Goal: Task Accomplishment & Management: Manage account settings

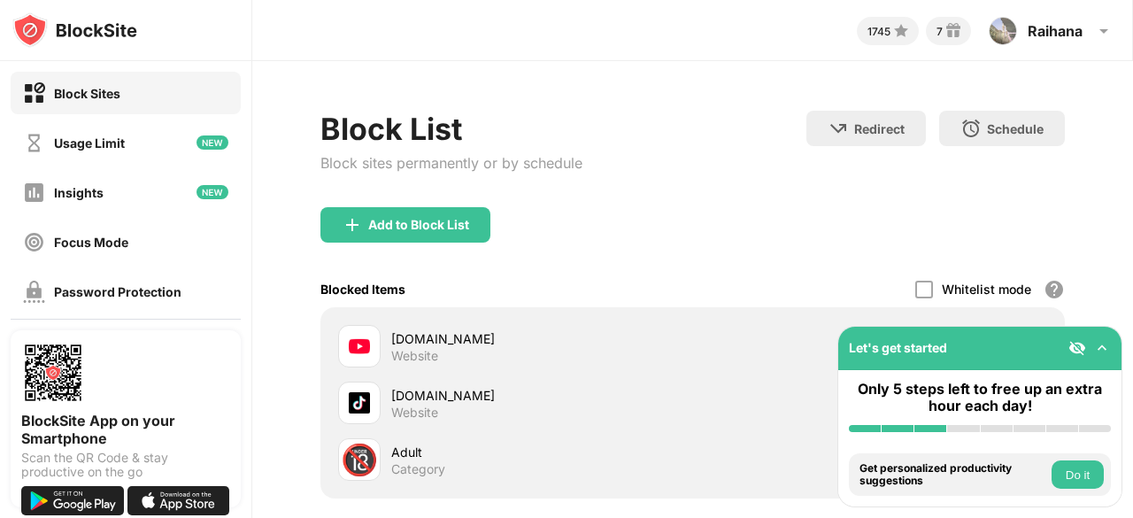
click at [1085, 302] on div "Block List Block sites permanently or by schedule Redirect Choose a site to be …" at bounding box center [692, 348] width 881 height 575
click at [1106, 348] on img at bounding box center [1102, 348] width 18 height 18
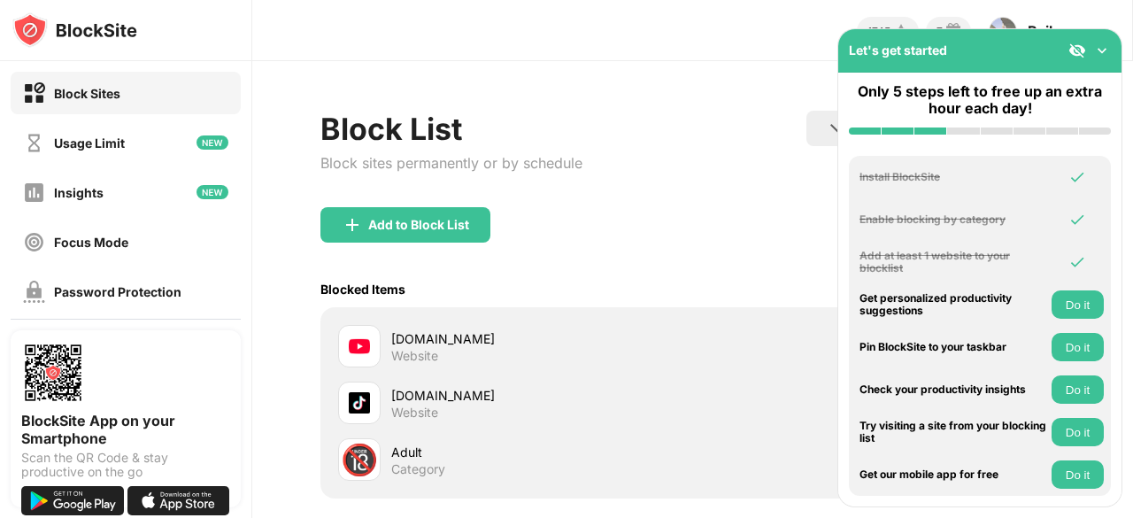
click at [1103, 47] on img at bounding box center [1102, 51] width 18 height 18
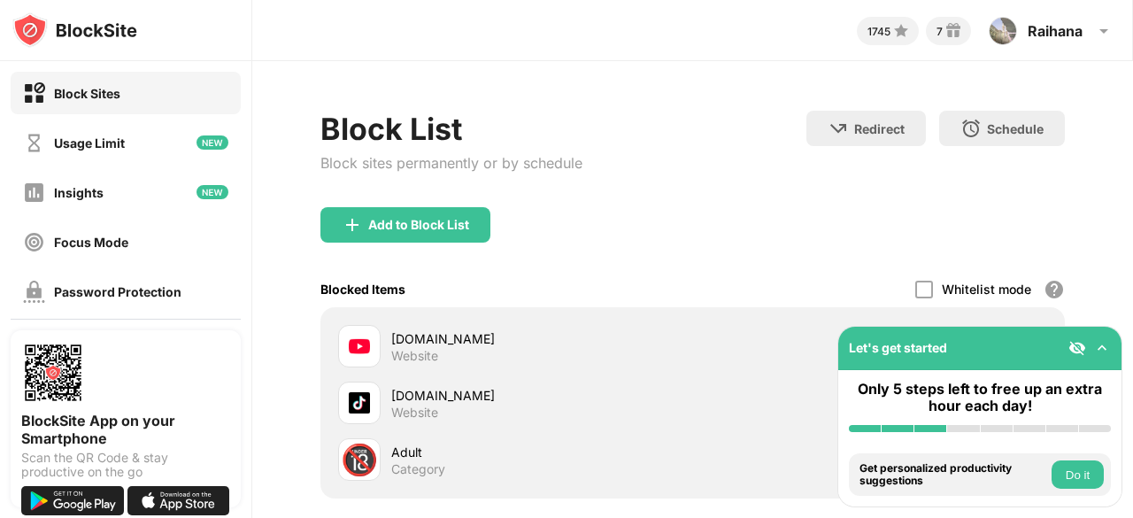
click at [1076, 351] on img at bounding box center [1077, 348] width 18 height 18
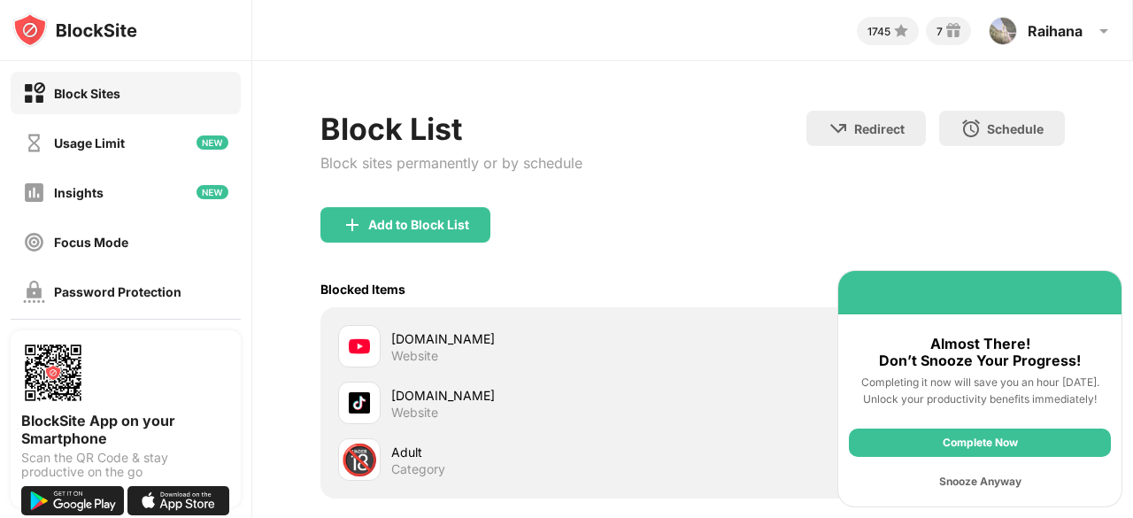
click at [986, 481] on div "Snooze Anyway" at bounding box center [980, 481] width 262 height 28
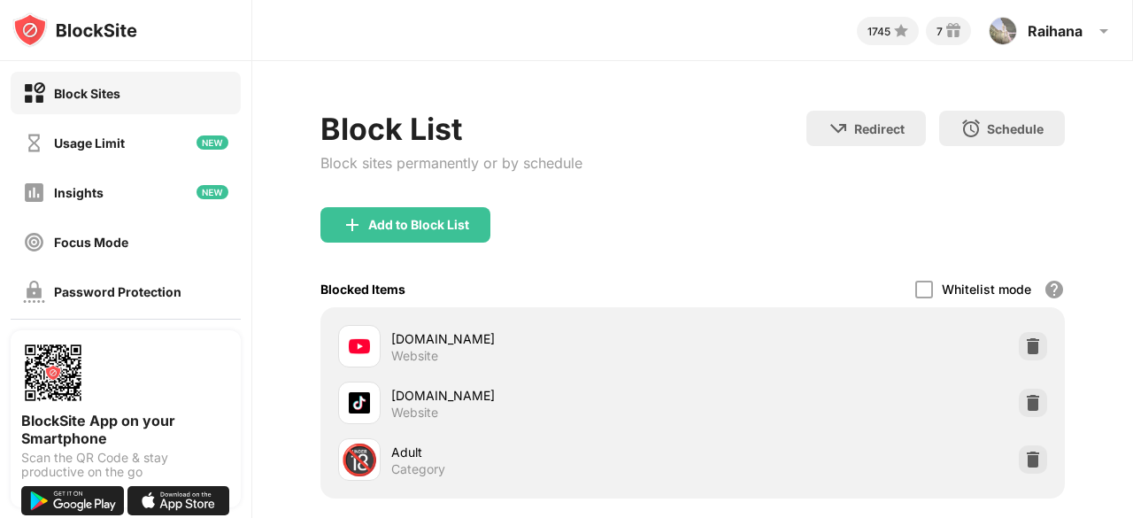
click at [1019, 360] on div "[DOMAIN_NAME] Website" at bounding box center [692, 346] width 723 height 57
click at [1024, 345] on img at bounding box center [1033, 346] width 18 height 18
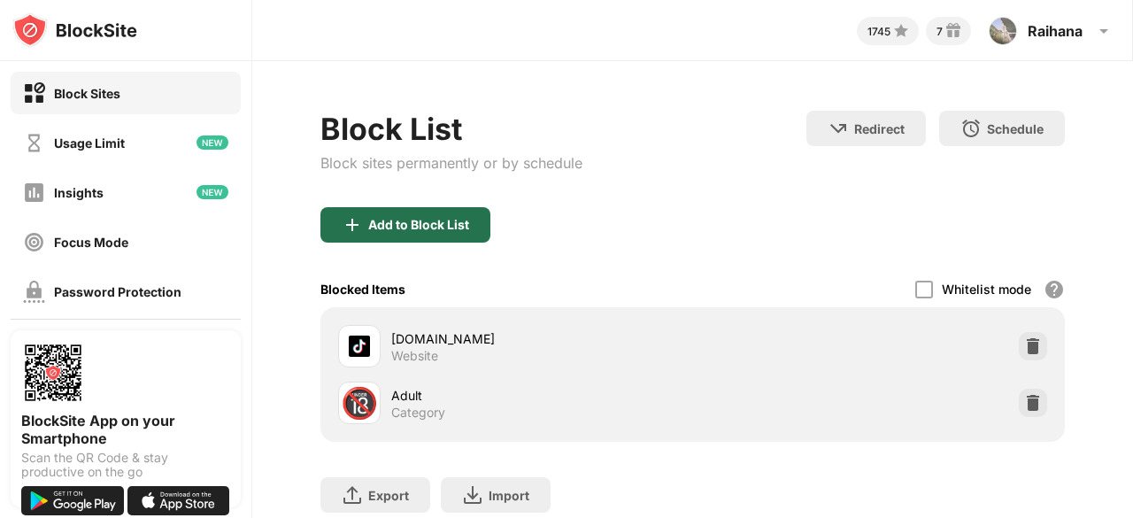
click at [451, 229] on div "Add to Block List" at bounding box center [418, 225] width 101 height 14
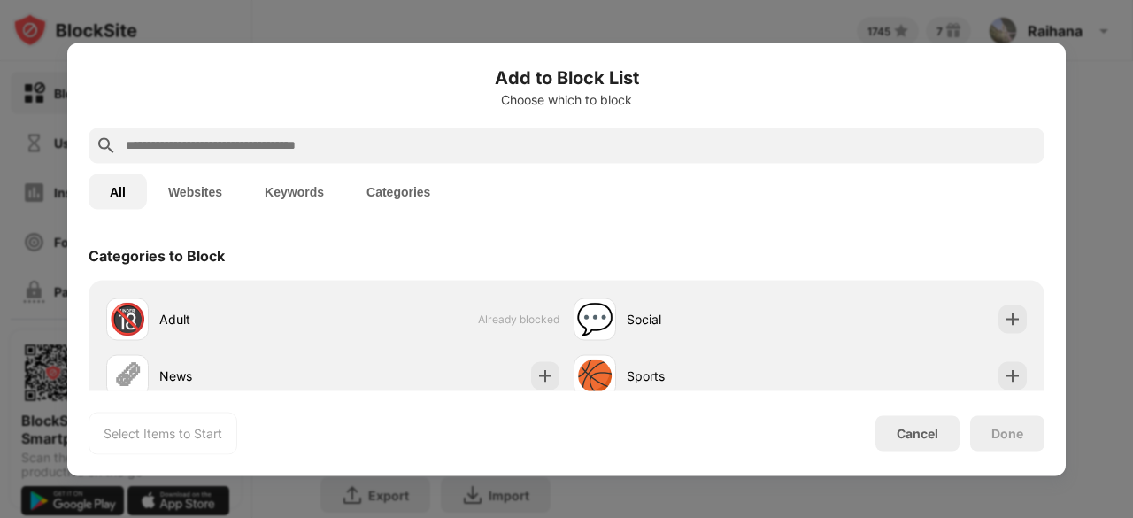
click at [663, 121] on div "Add to Block List Choose which to block" at bounding box center [567, 96] width 956 height 64
click at [656, 142] on input "text" at bounding box center [580, 145] width 913 height 21
type input "*"
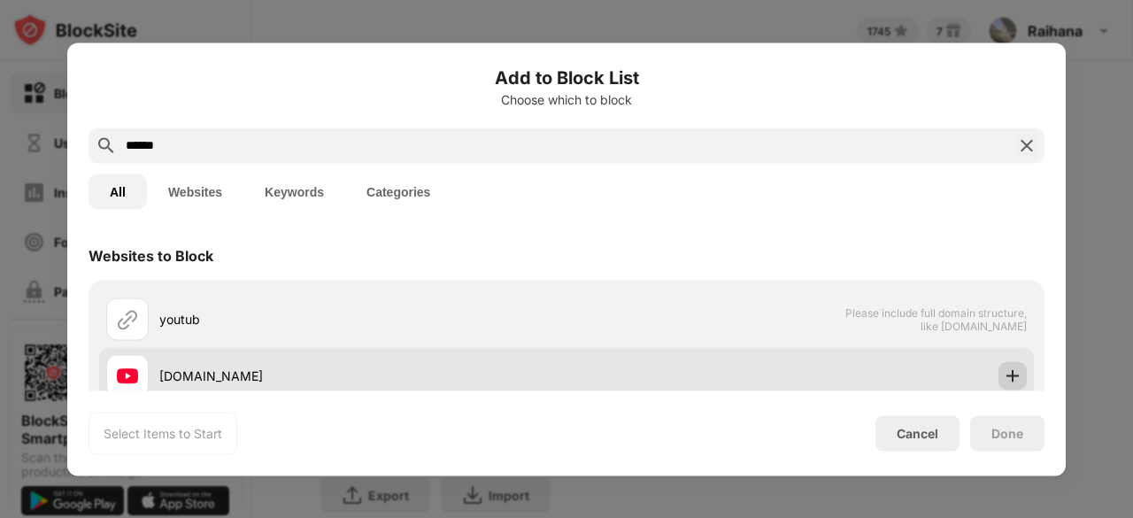
type input "******"
click at [1007, 378] on img at bounding box center [1013, 375] width 18 height 18
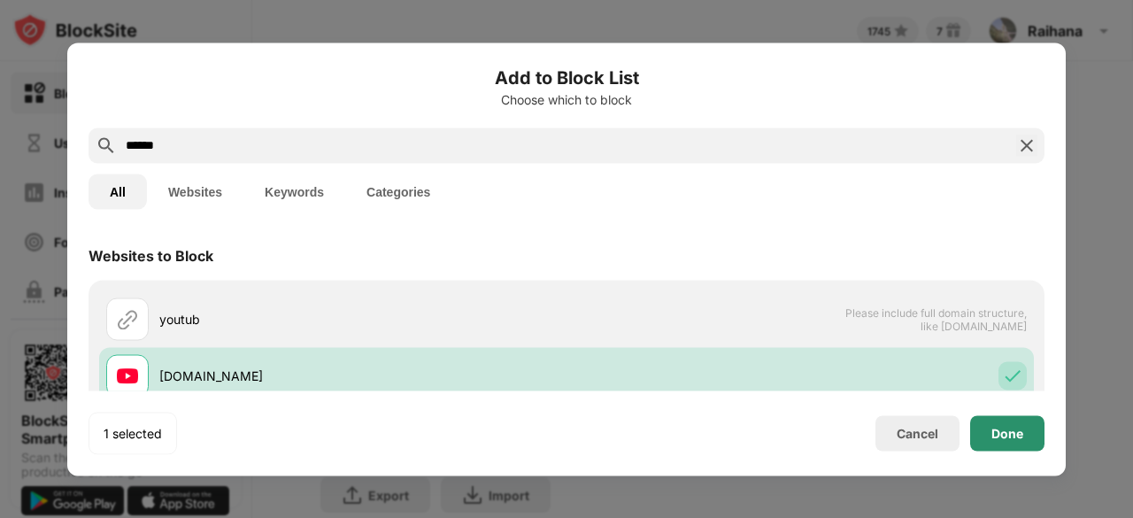
click at [1008, 433] on div "Done" at bounding box center [1007, 433] width 32 height 14
